Goal: Use online tool/utility: Utilize a website feature to perform a specific function

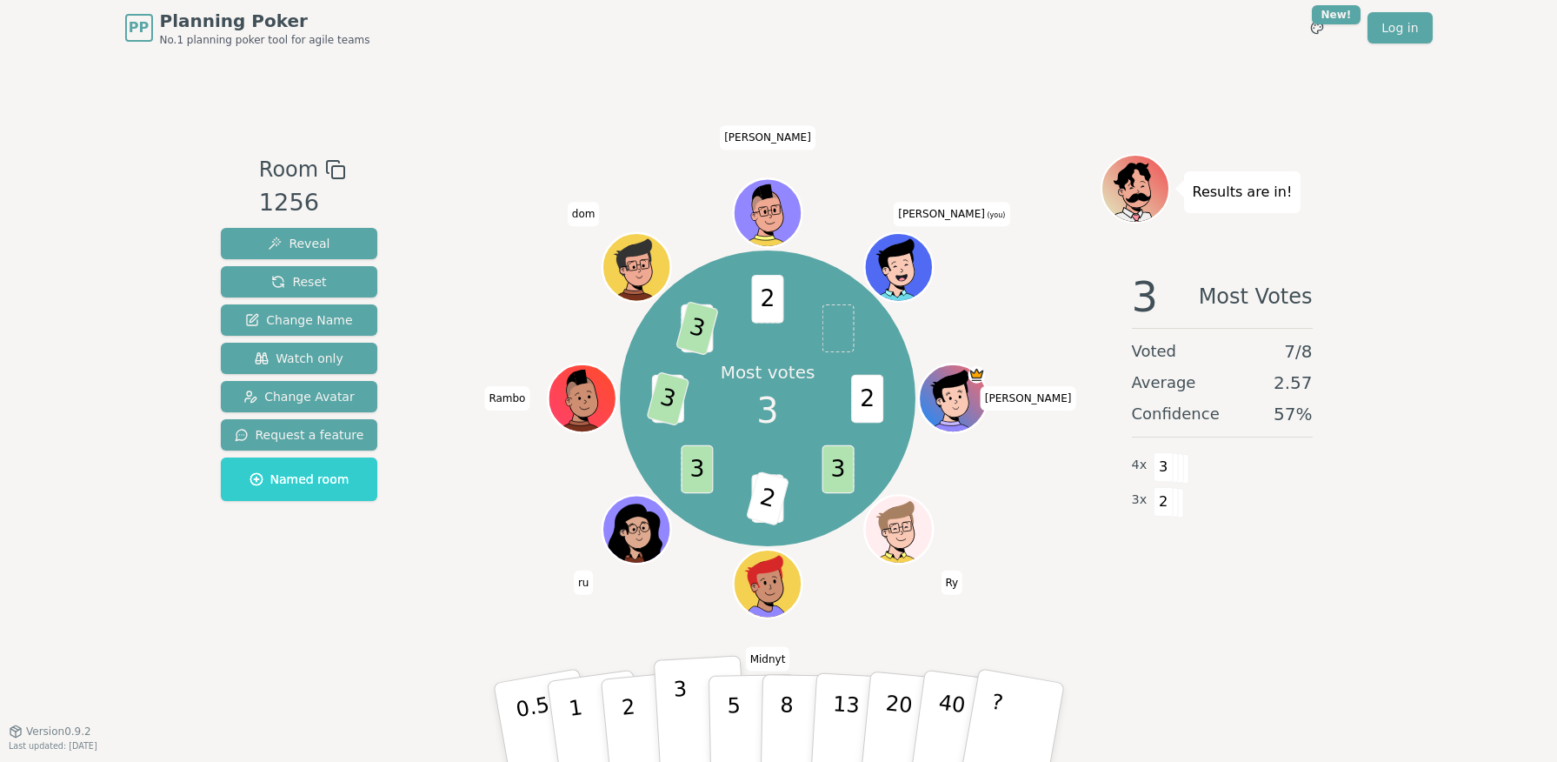
click at [684, 697] on p "3" at bounding box center [681, 723] width 19 height 95
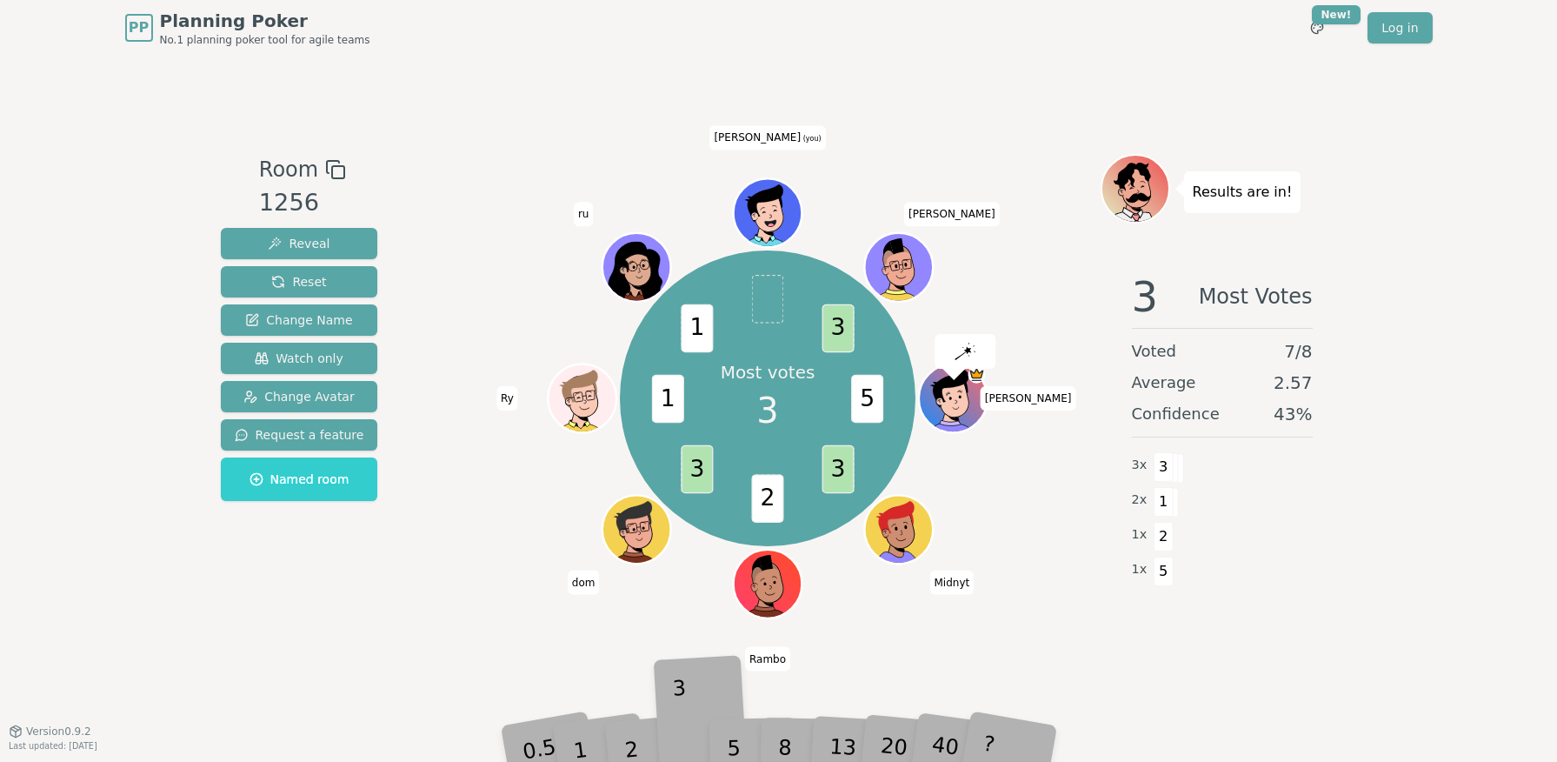
click at [683, 701] on div "3" at bounding box center [701, 721] width 56 height 63
click at [682, 749] on div "3" at bounding box center [701, 721] width 56 height 63
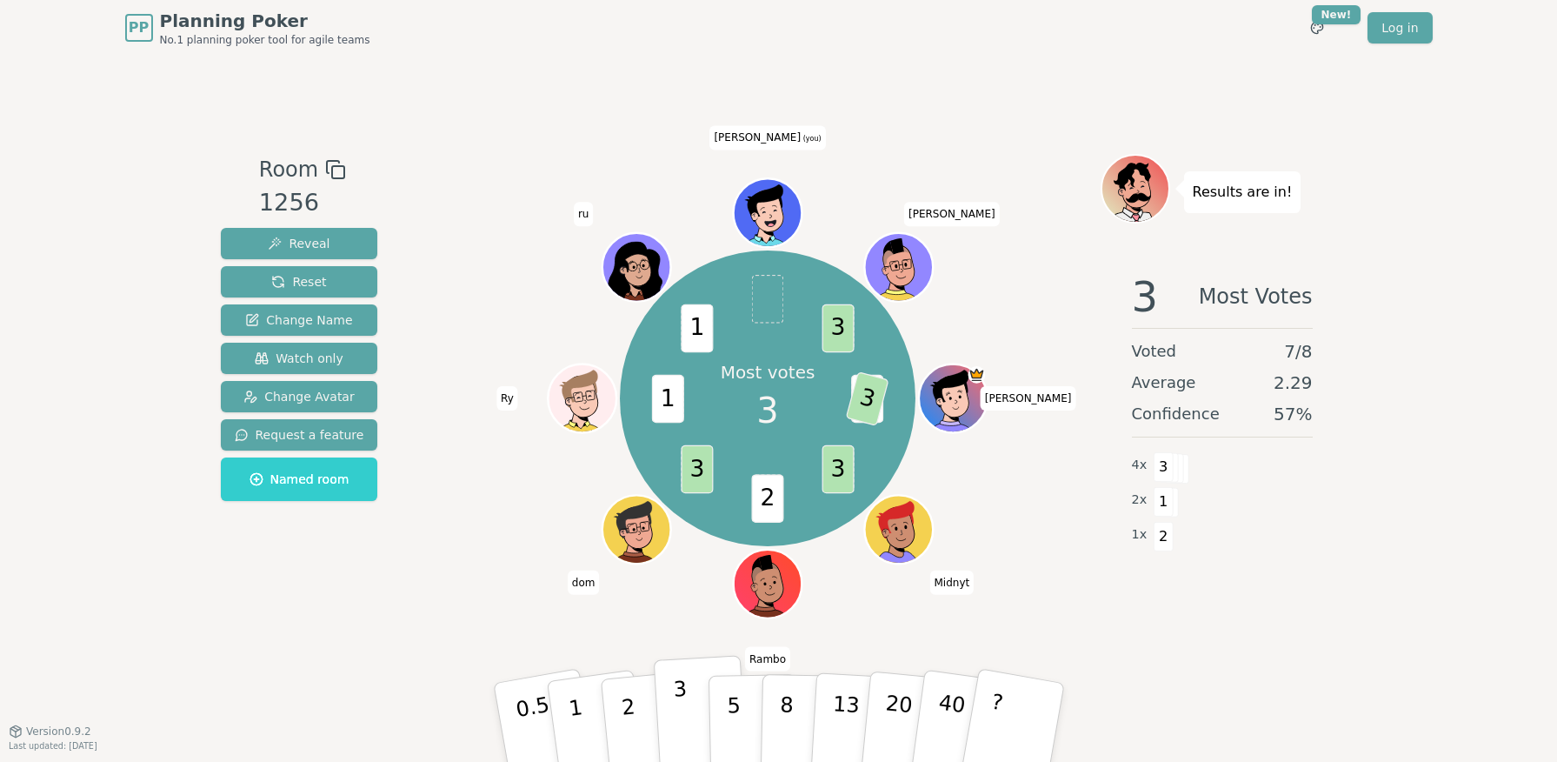
click at [681, 743] on p "3" at bounding box center [681, 723] width 19 height 95
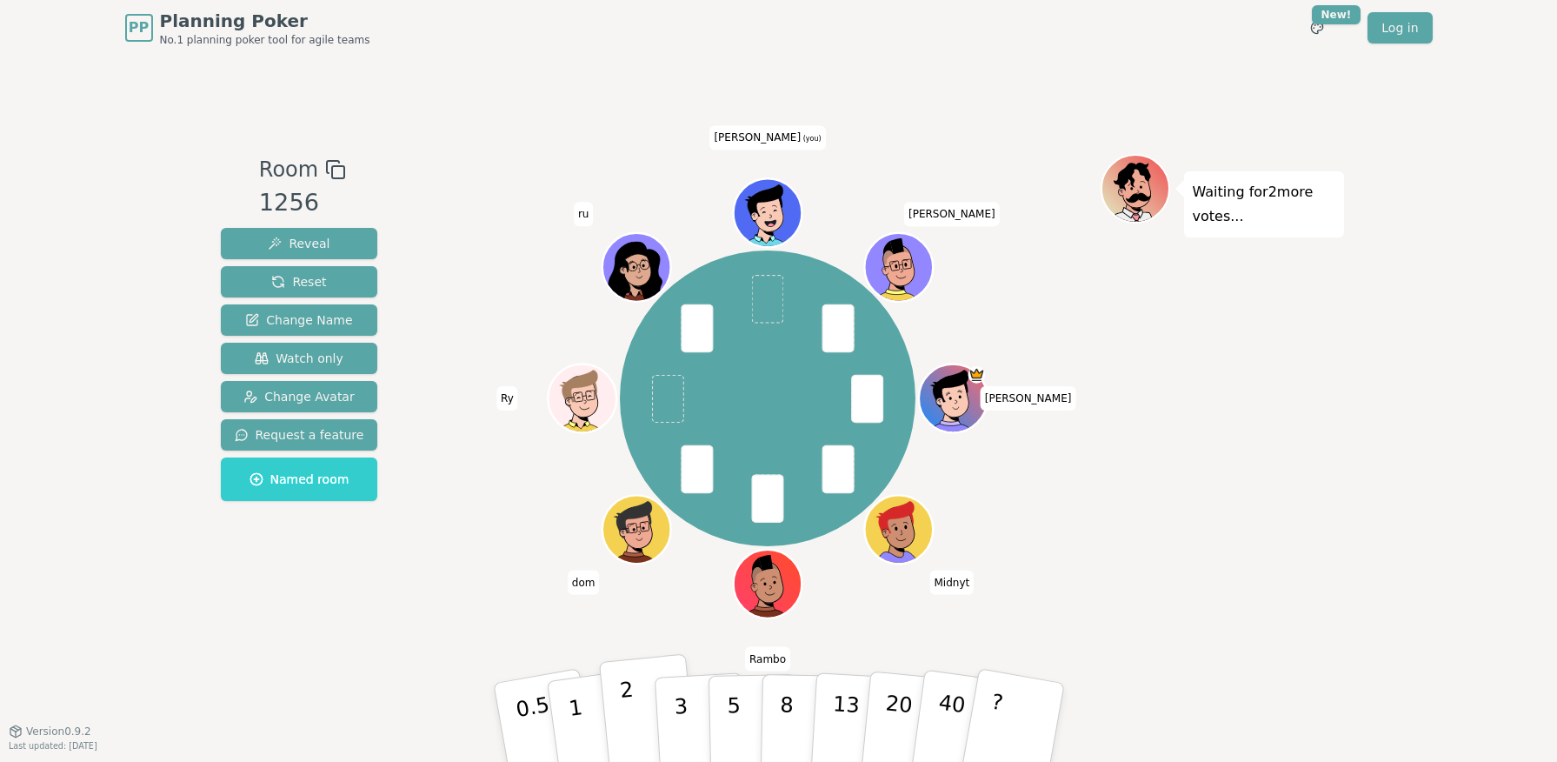
click at [619, 733] on button "2" at bounding box center [647, 723] width 99 height 138
click at [621, 716] on button "2" at bounding box center [647, 723] width 99 height 138
click at [625, 710] on p "2" at bounding box center [629, 724] width 23 height 95
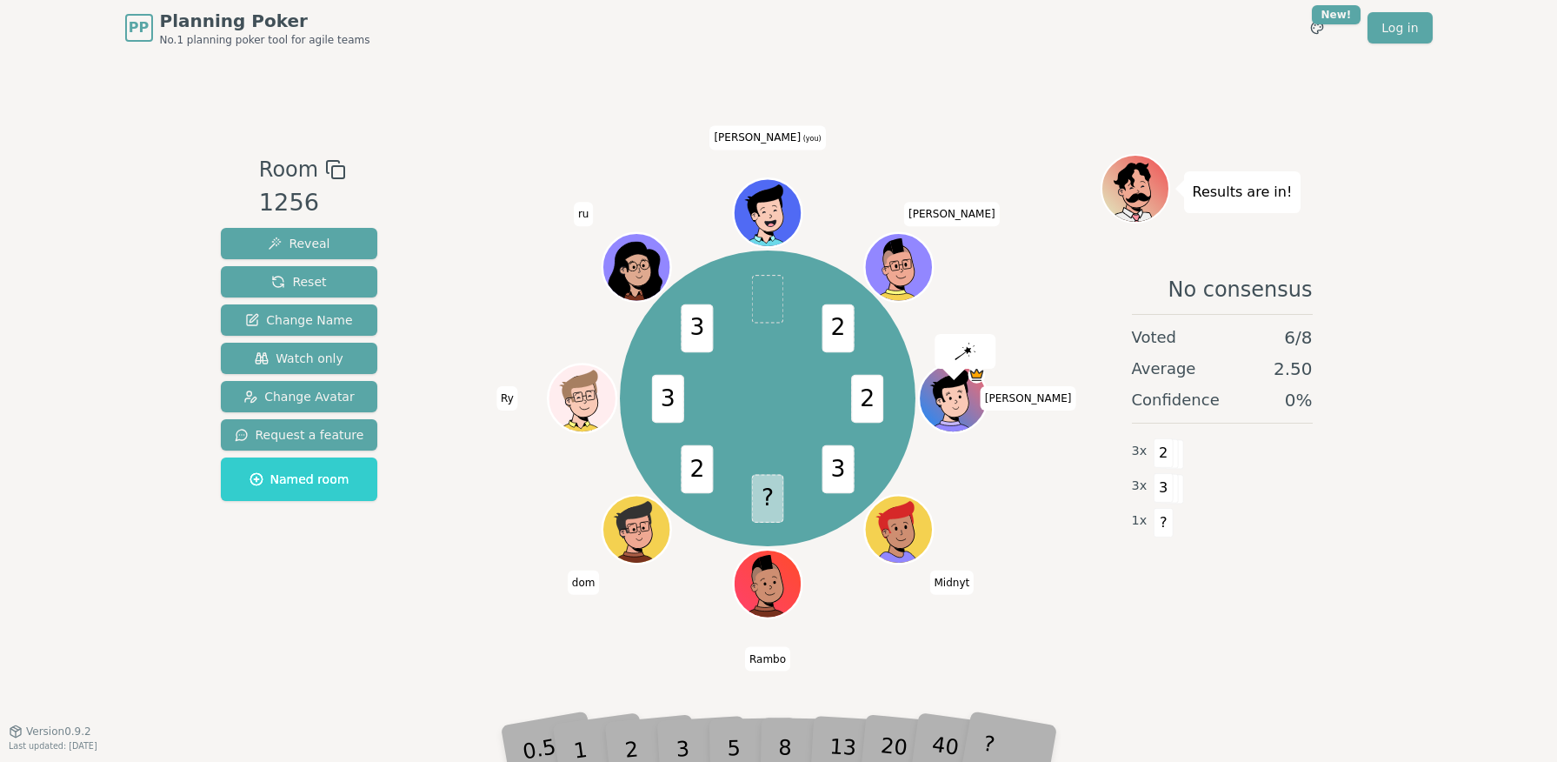
click at [631, 736] on div "2" at bounding box center [647, 721] width 57 height 65
click at [631, 742] on div "2" at bounding box center [647, 721] width 57 height 65
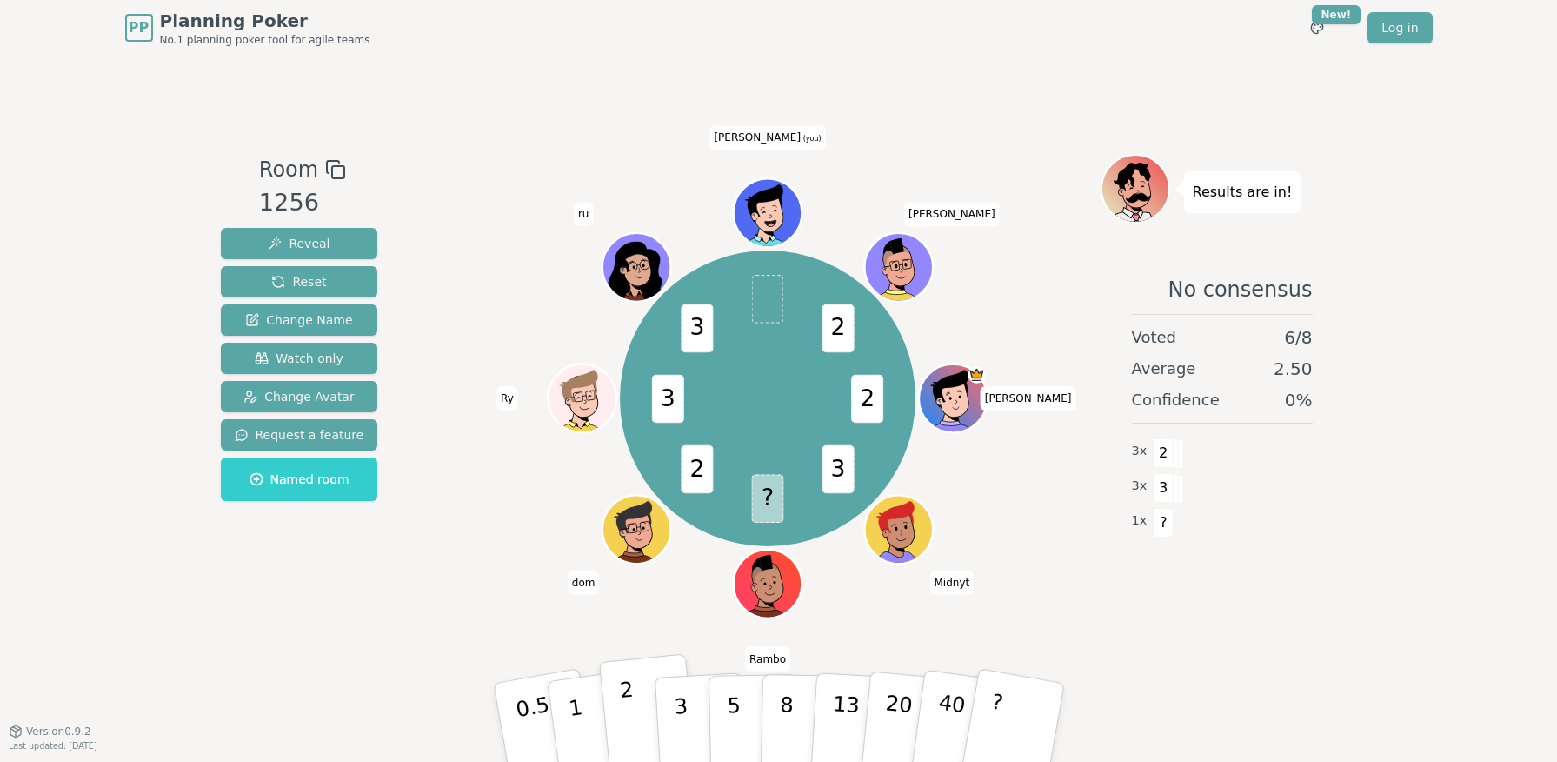
click at [640, 742] on button "2" at bounding box center [647, 723] width 99 height 138
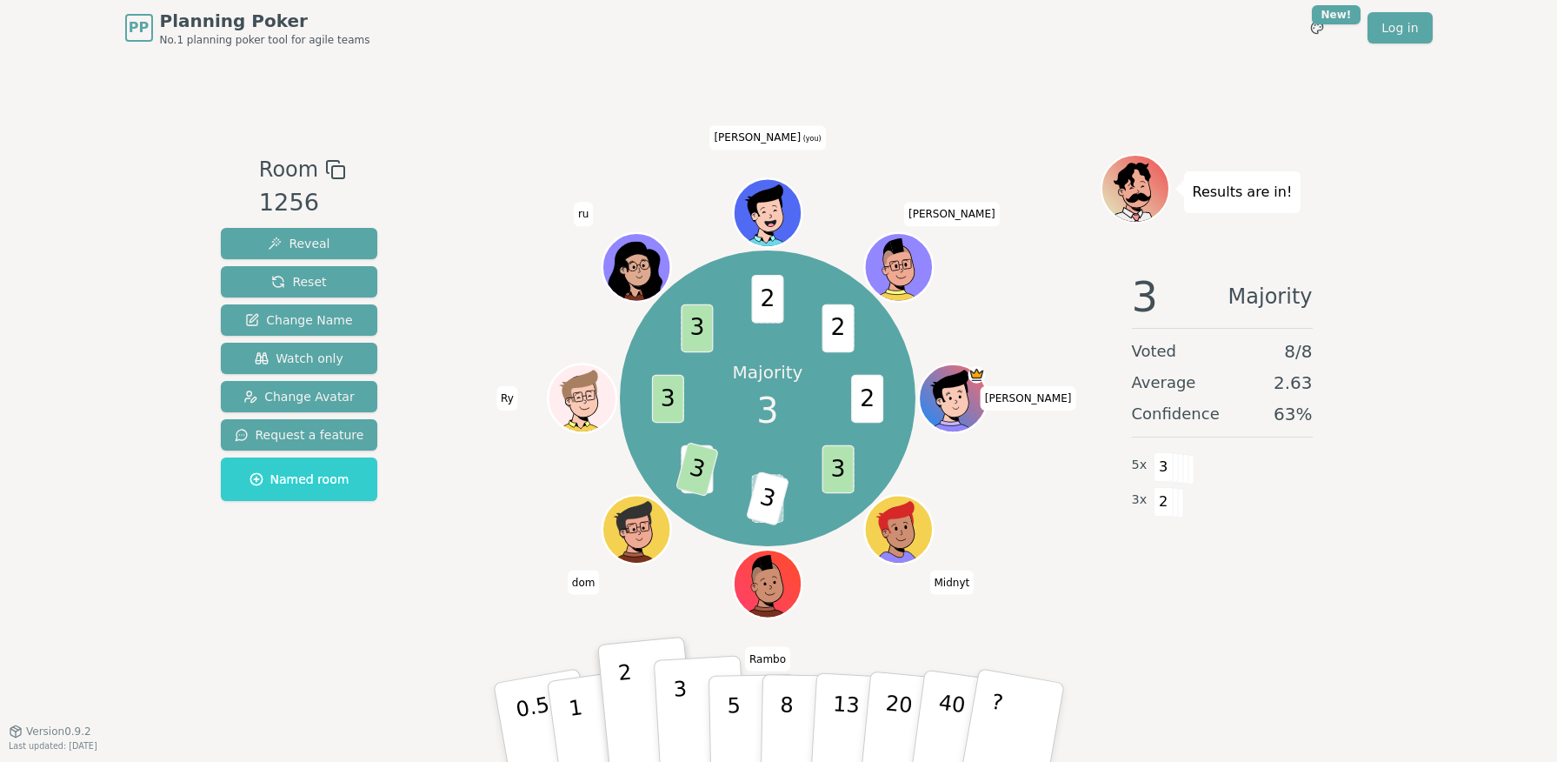
click at [683, 717] on p "3" at bounding box center [681, 723] width 19 height 95
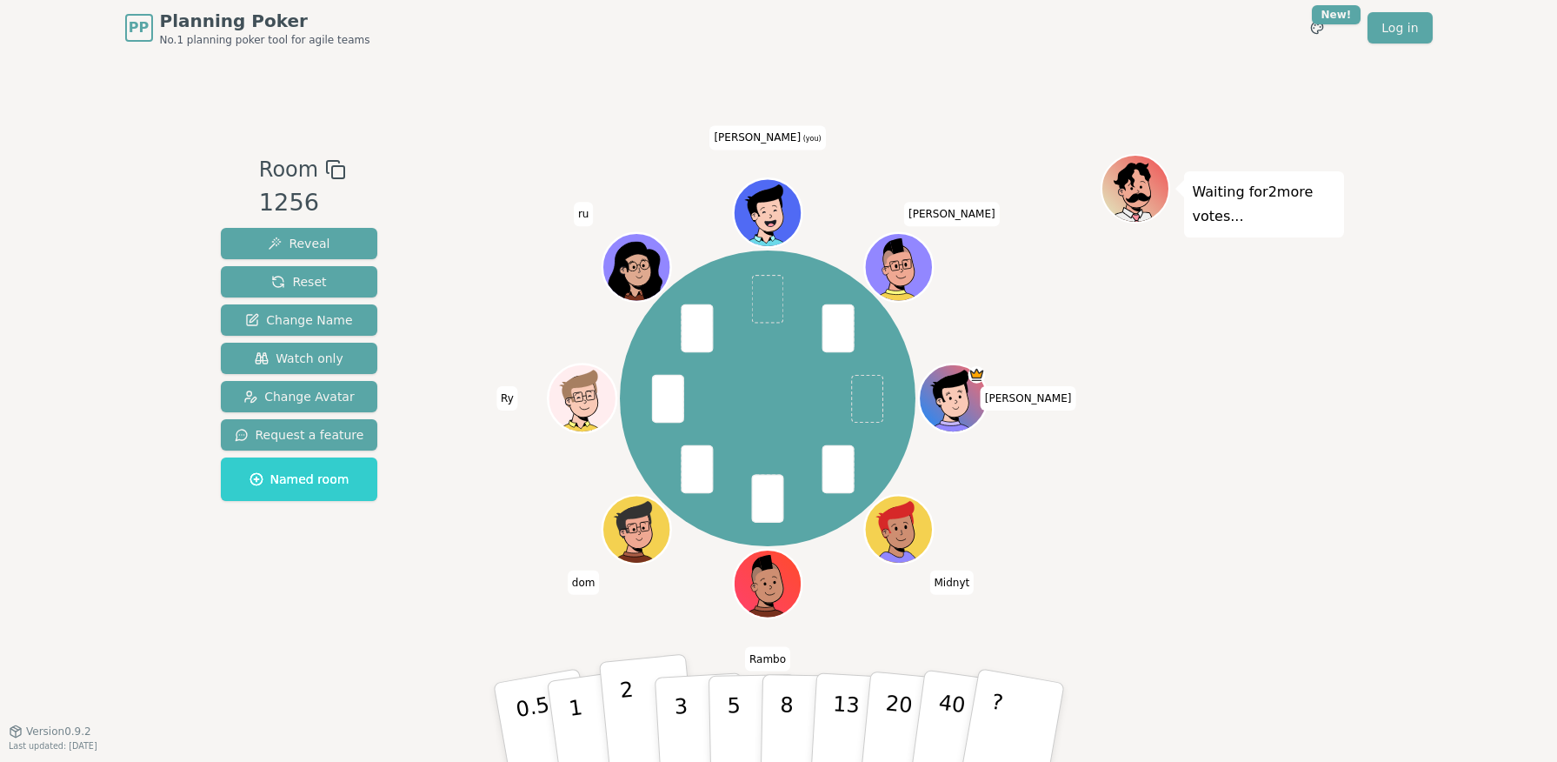
click at [631, 693] on button "2" at bounding box center [647, 723] width 99 height 138
click at [693, 725] on button "3" at bounding box center [700, 723] width 95 height 136
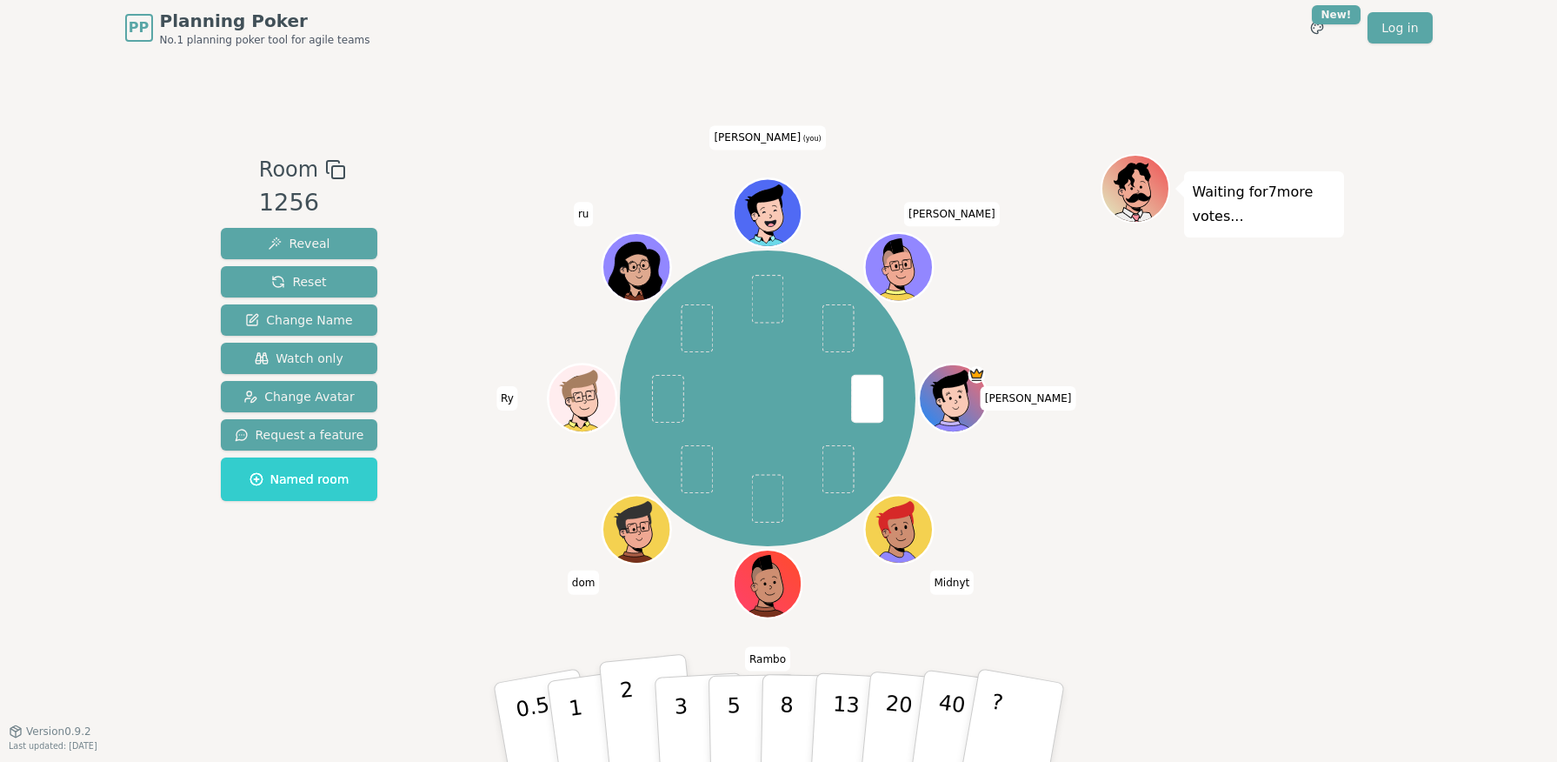
click at [648, 734] on button "2" at bounding box center [647, 723] width 99 height 138
